Goal: Information Seeking & Learning: Learn about a topic

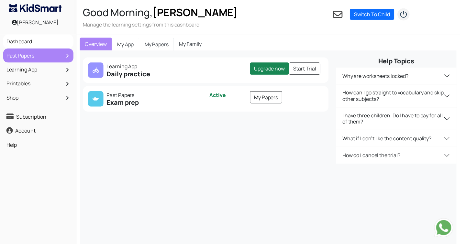
click at [38, 59] on link "Past Papers" at bounding box center [39, 56] width 68 height 11
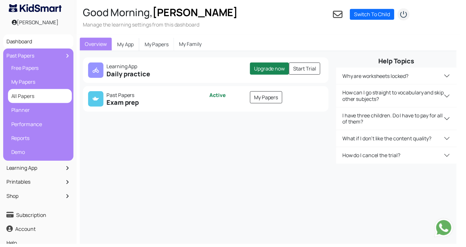
click at [44, 100] on link "All Papers" at bounding box center [40, 97] width 61 height 11
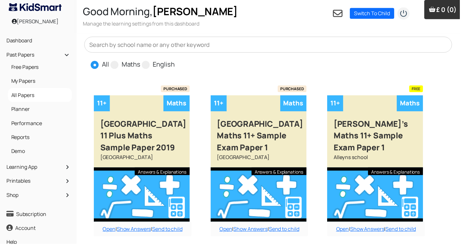
scroll to position [3, 0]
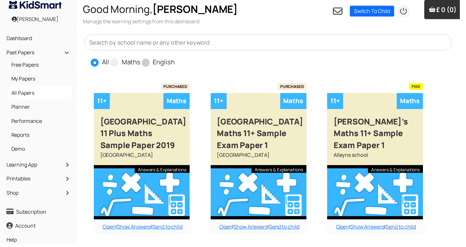
click at [144, 66] on span "English" at bounding box center [160, 63] width 33 height 10
click at [146, 63] on span at bounding box center [148, 64] width 8 height 8
click at [177, 62] on input "English" at bounding box center [179, 60] width 4 height 4
radio input "true"
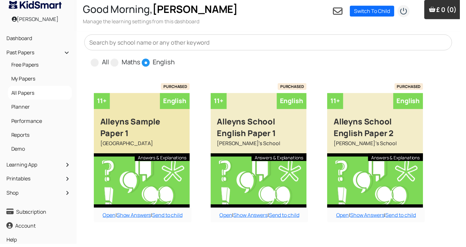
click at [169, 151] on div "[GEOGRAPHIC_DATA]" at bounding box center [143, 148] width 97 height 14
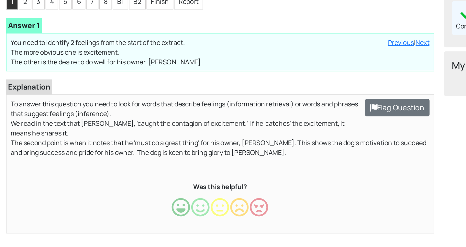
scroll to position [62, 0]
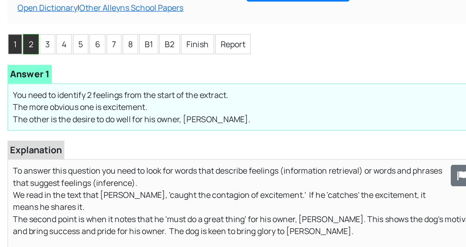
click at [16, 62] on li "2" at bounding box center [20, 59] width 10 height 13
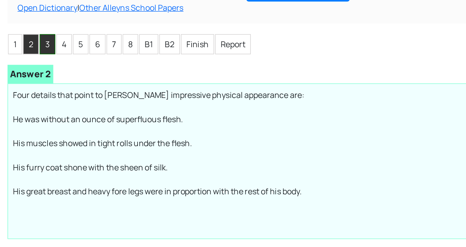
click at [30, 57] on li "3" at bounding box center [31, 59] width 10 height 13
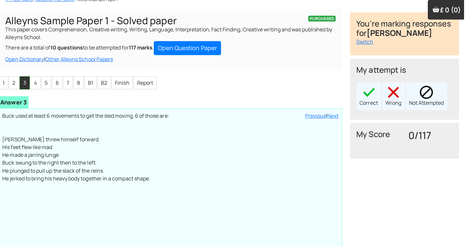
scroll to position [38, 0]
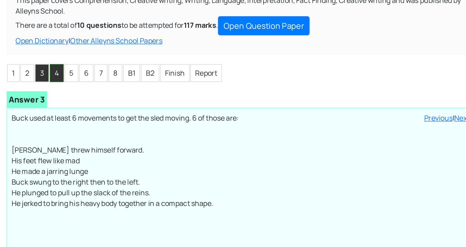
click at [39, 80] on li "4" at bounding box center [41, 83] width 10 height 13
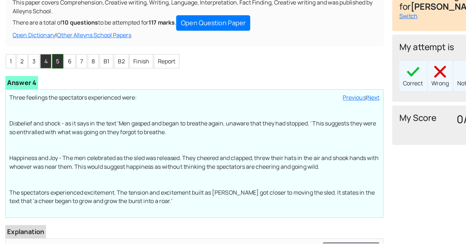
click at [53, 82] on li "5" at bounding box center [52, 83] width 10 height 13
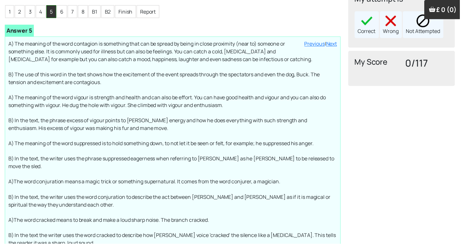
scroll to position [107, 0]
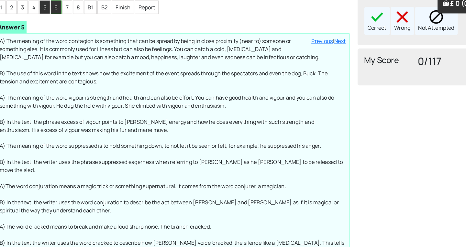
click at [63, 14] on li "6" at bounding box center [63, 13] width 10 height 13
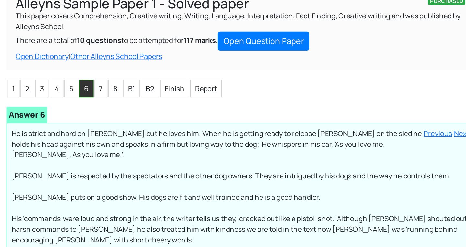
scroll to position [56, 0]
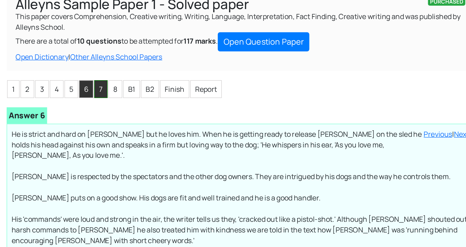
click at [71, 66] on li "7" at bounding box center [74, 65] width 10 height 13
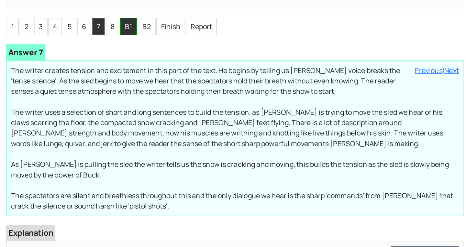
click at [96, 68] on li "B1" at bounding box center [96, 65] width 12 height 13
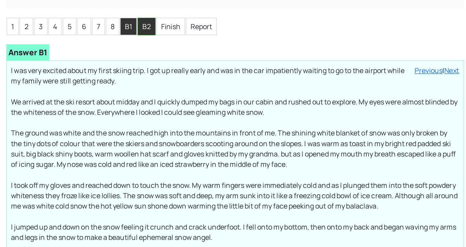
click at [108, 68] on li "B2" at bounding box center [109, 65] width 13 height 13
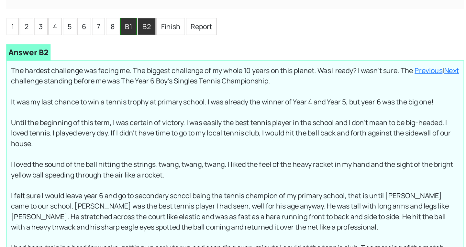
click at [95, 66] on li "B1" at bounding box center [96, 65] width 12 height 13
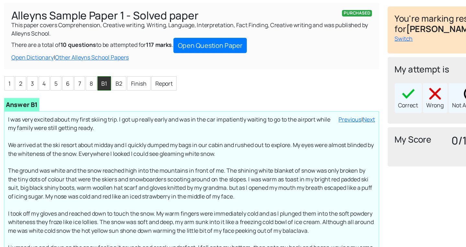
scroll to position [0, 0]
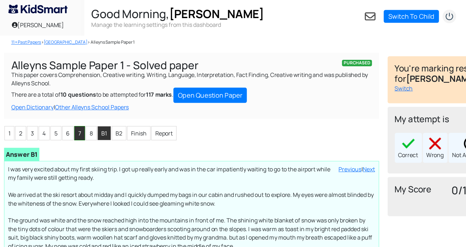
click at [72, 124] on li "7" at bounding box center [74, 120] width 10 height 13
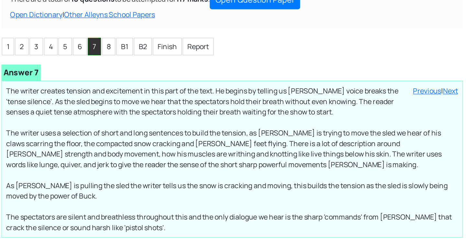
scroll to position [18, 0]
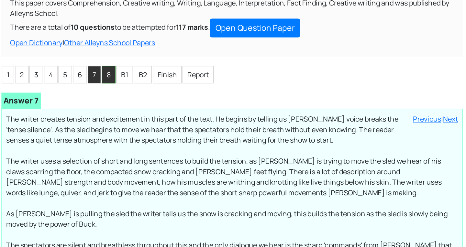
click at [85, 104] on li "8" at bounding box center [84, 102] width 10 height 13
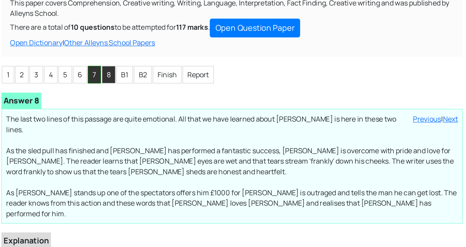
click at [72, 104] on li "7" at bounding box center [74, 102] width 10 height 13
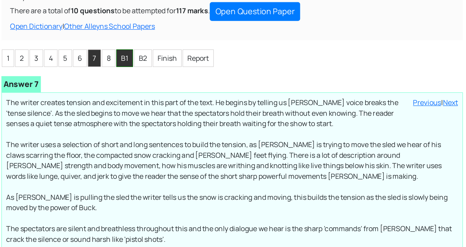
click at [100, 102] on li "B1" at bounding box center [96, 102] width 12 height 13
